Goal: Use online tool/utility

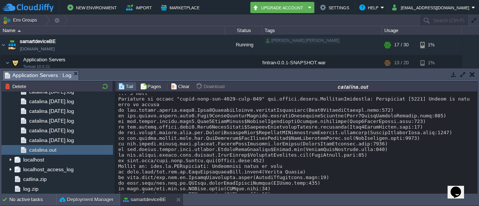
scroll to position [7589, 0]
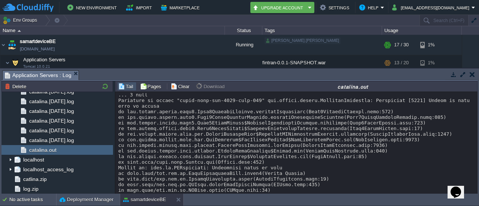
copy div "swv"
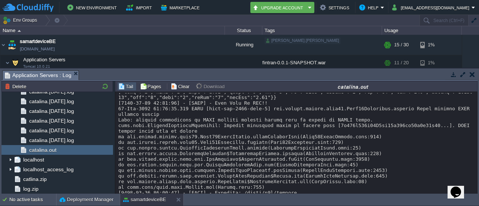
scroll to position [7964, 0]
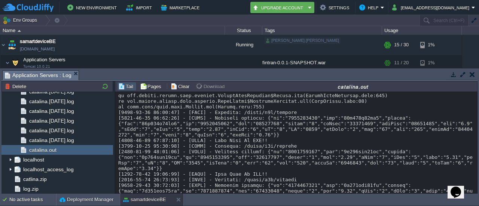
drag, startPoint x: 321, startPoint y: 166, endPoint x: 333, endPoint y: 167, distance: 12.0
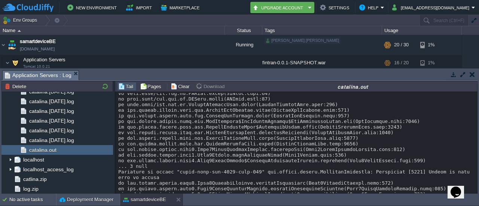
scroll to position [7514, 0]
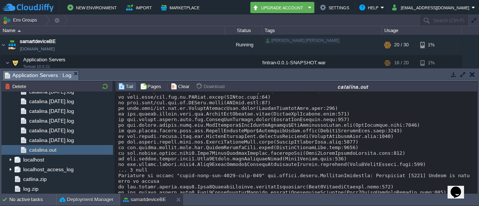
drag, startPoint x: 415, startPoint y: 153, endPoint x: 445, endPoint y: 151, distance: 29.6
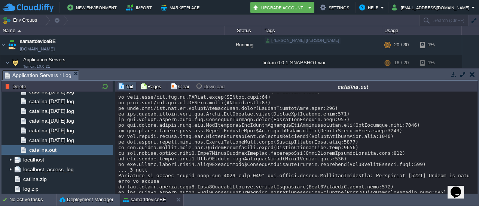
copy div "swv"
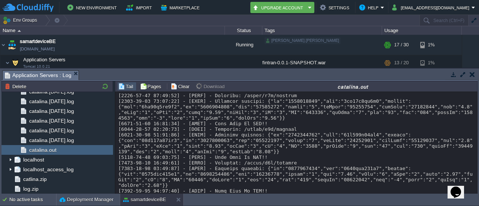
scroll to position [3490, 0]
